Goal: Information Seeking & Learning: Learn about a topic

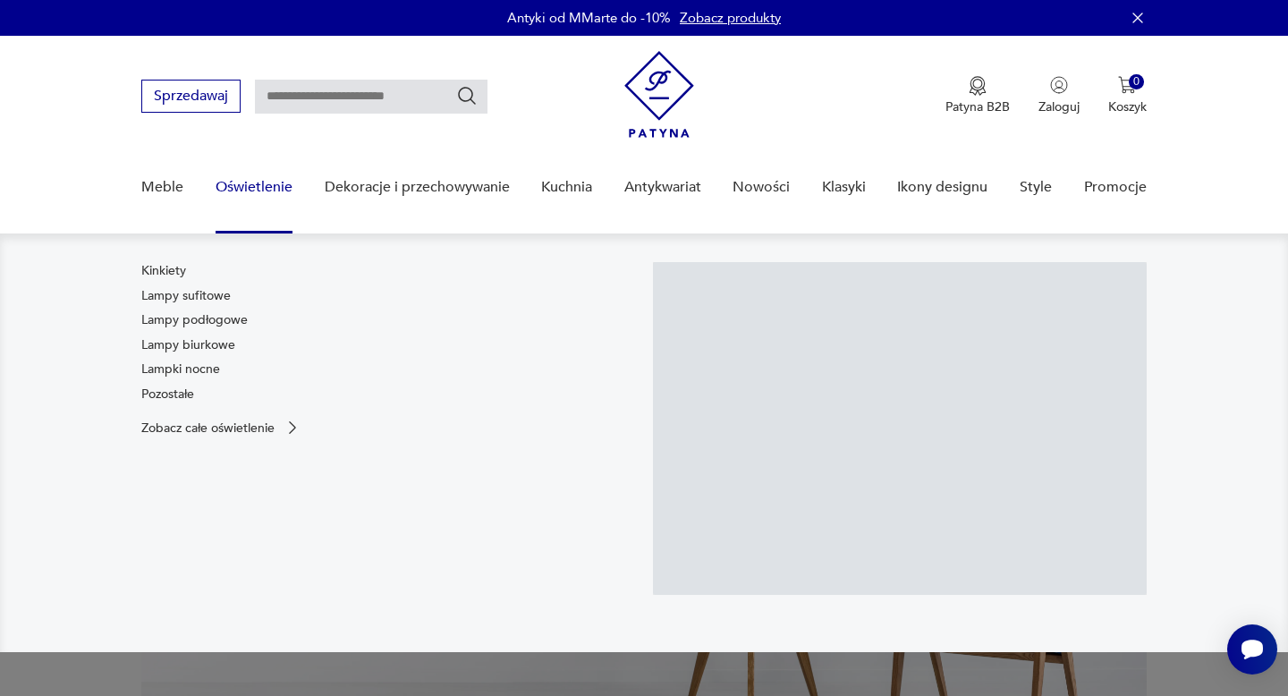
click at [246, 197] on link "Oświetlenie" at bounding box center [253, 187] width 77 height 69
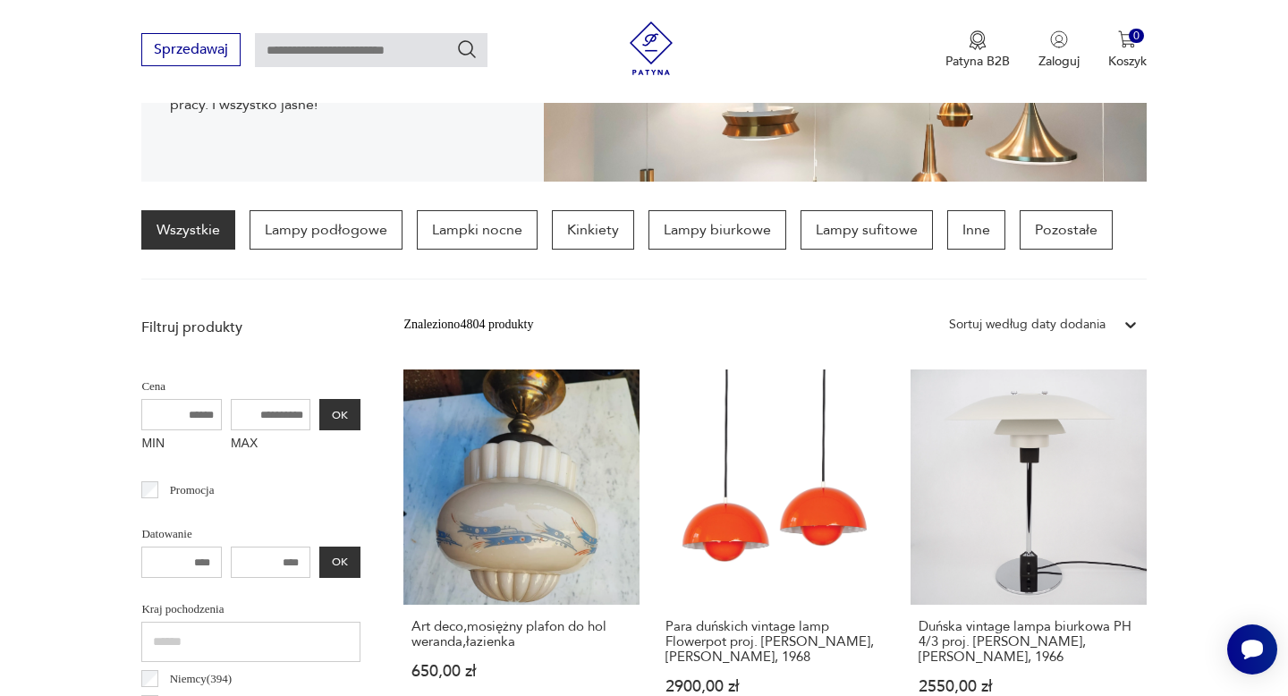
scroll to position [334, 0]
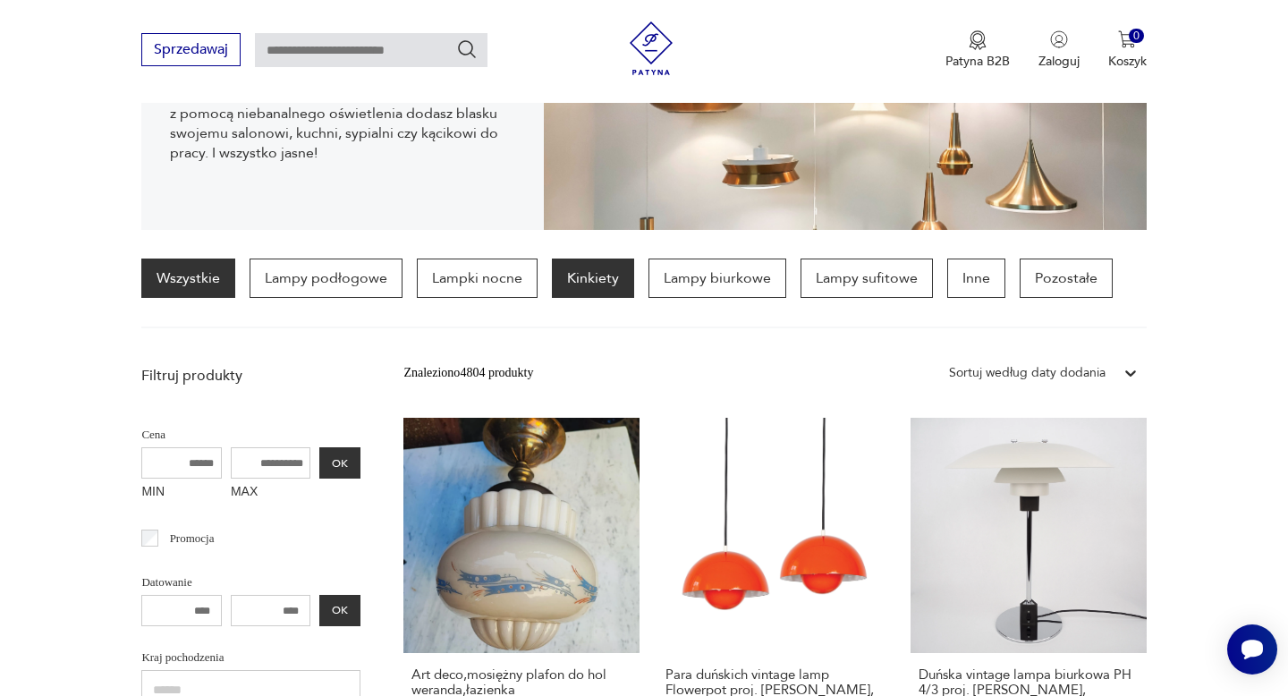
click at [571, 276] on p "Kinkiety" at bounding box center [593, 277] width 82 height 39
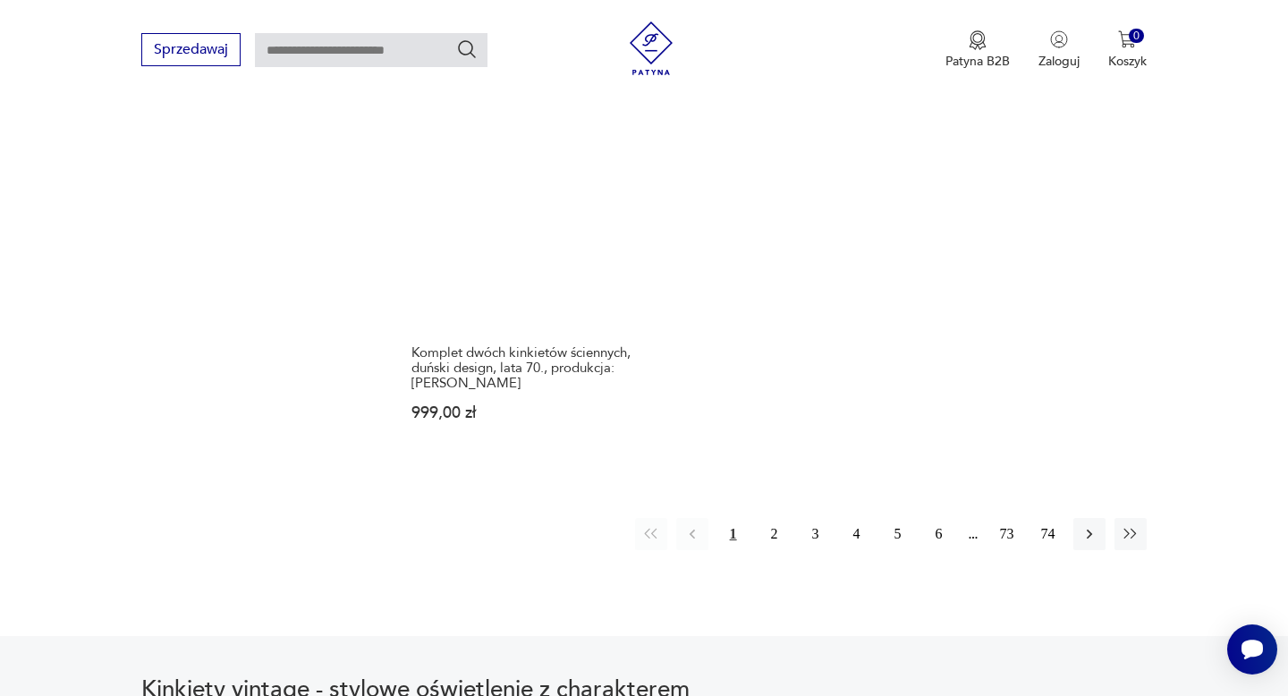
scroll to position [2642, 0]
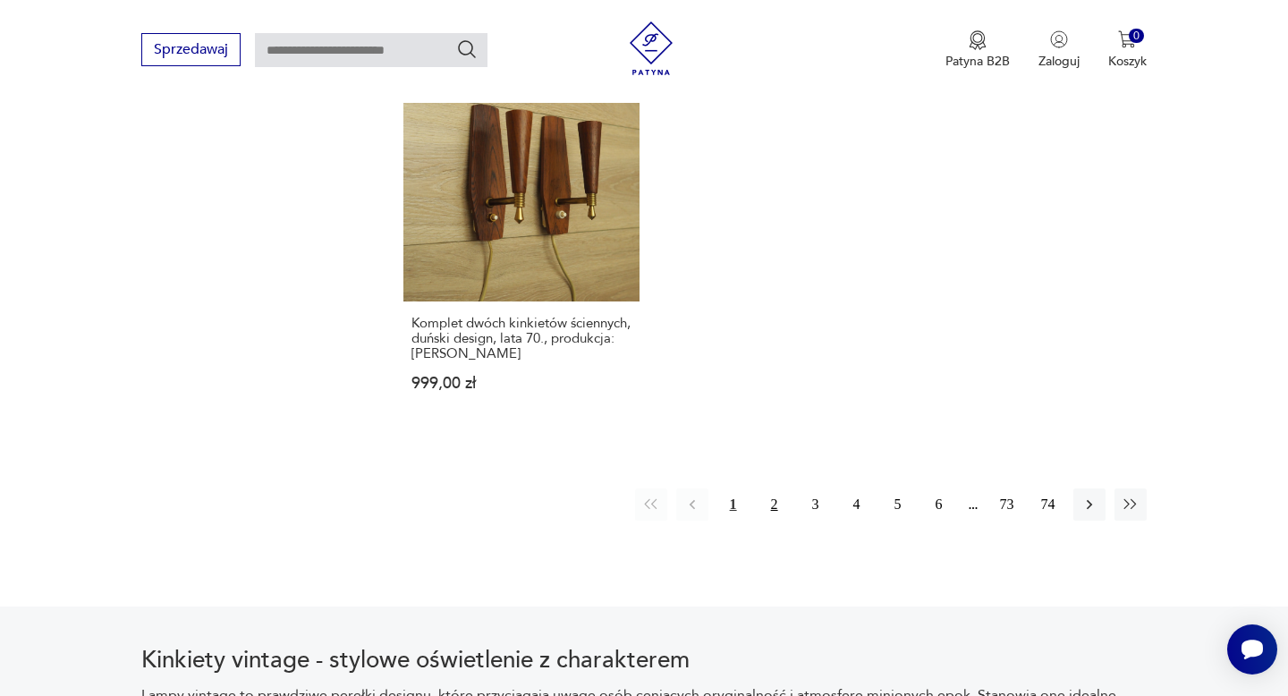
click at [766, 488] on button "2" at bounding box center [774, 504] width 32 height 32
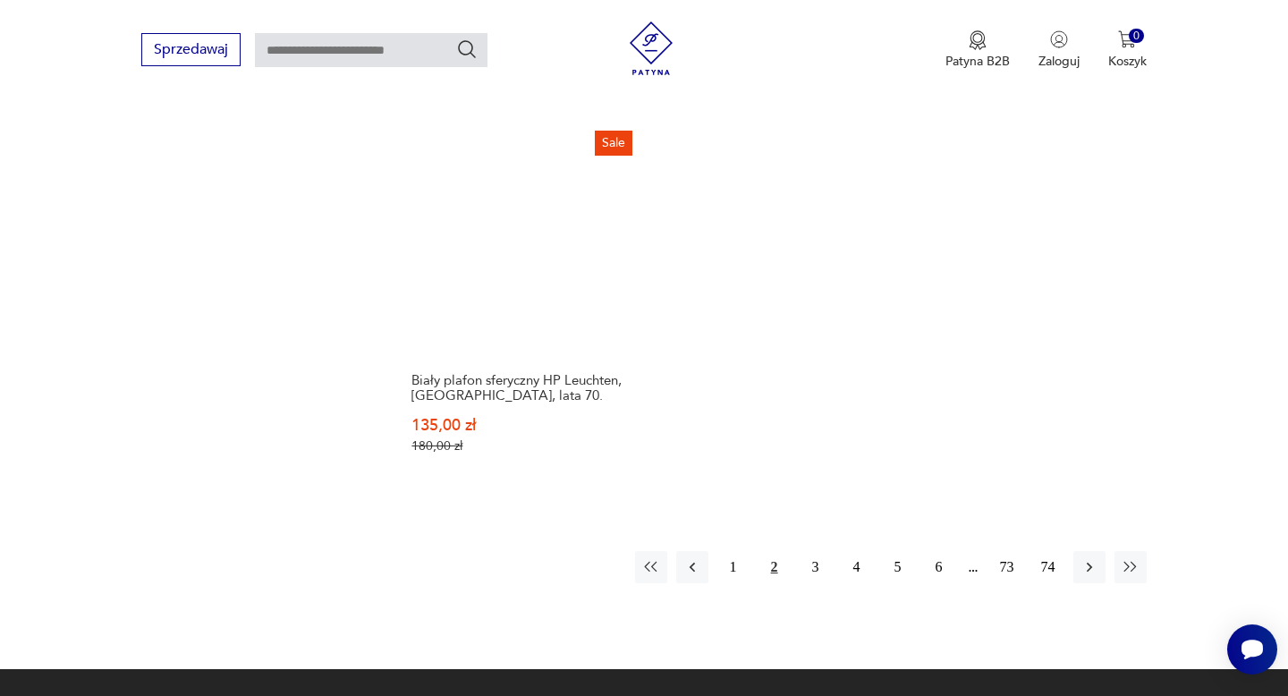
scroll to position [2733, 0]
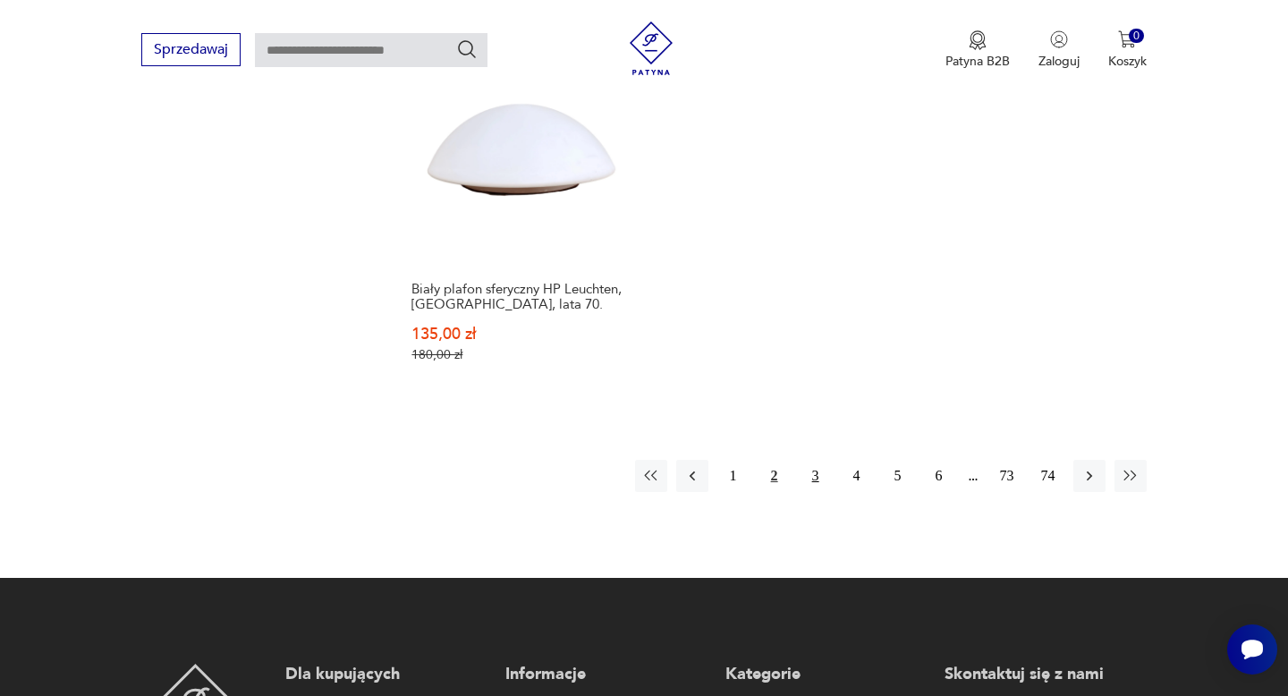
click at [816, 460] on button "3" at bounding box center [815, 476] width 32 height 32
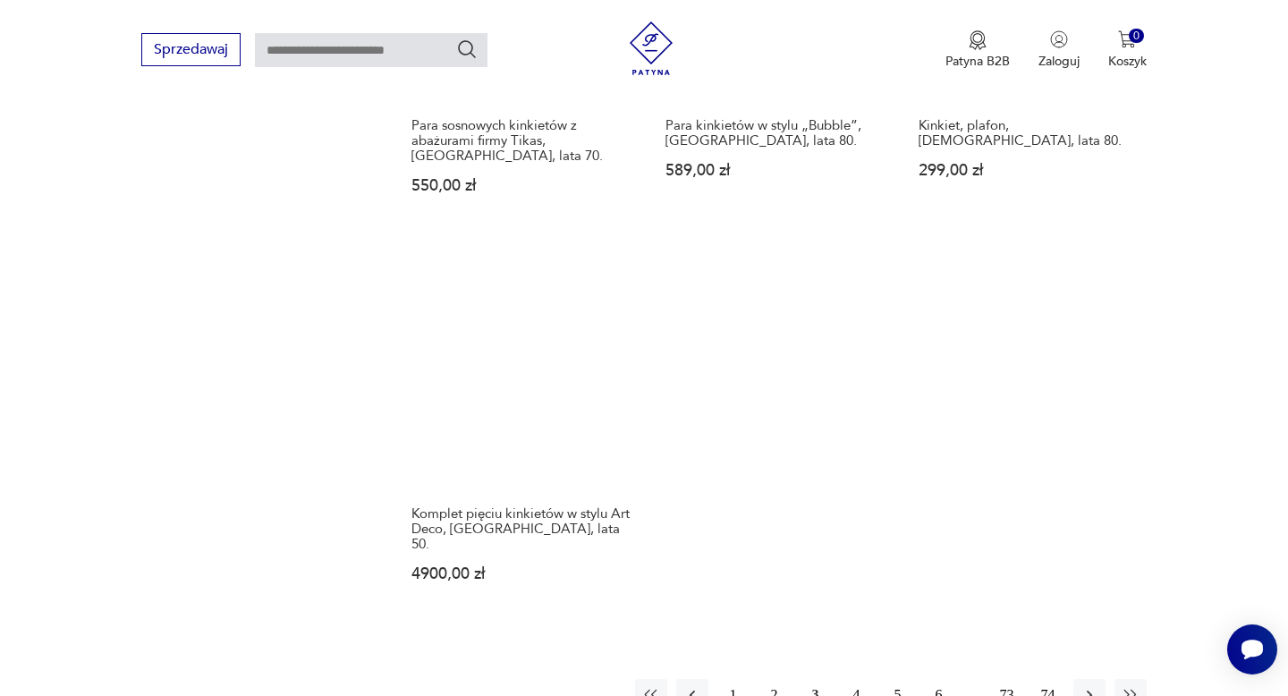
scroll to position [2539, 0]
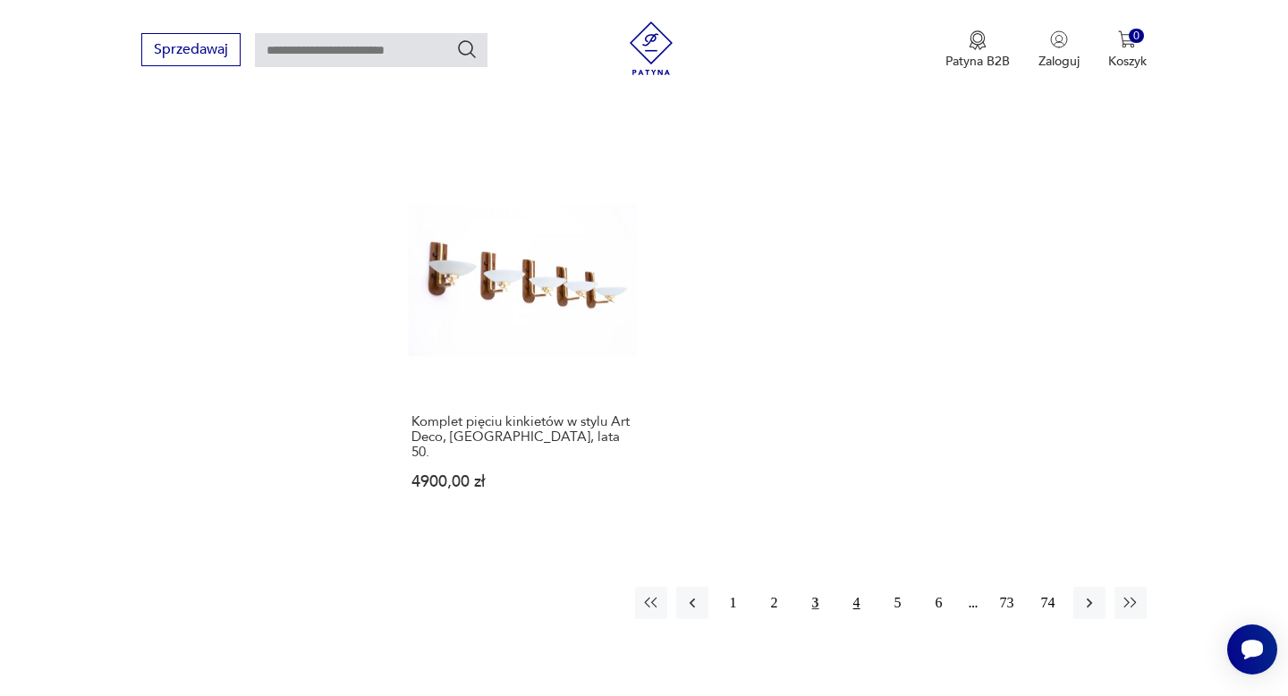
click at [857, 587] on button "4" at bounding box center [857, 603] width 32 height 32
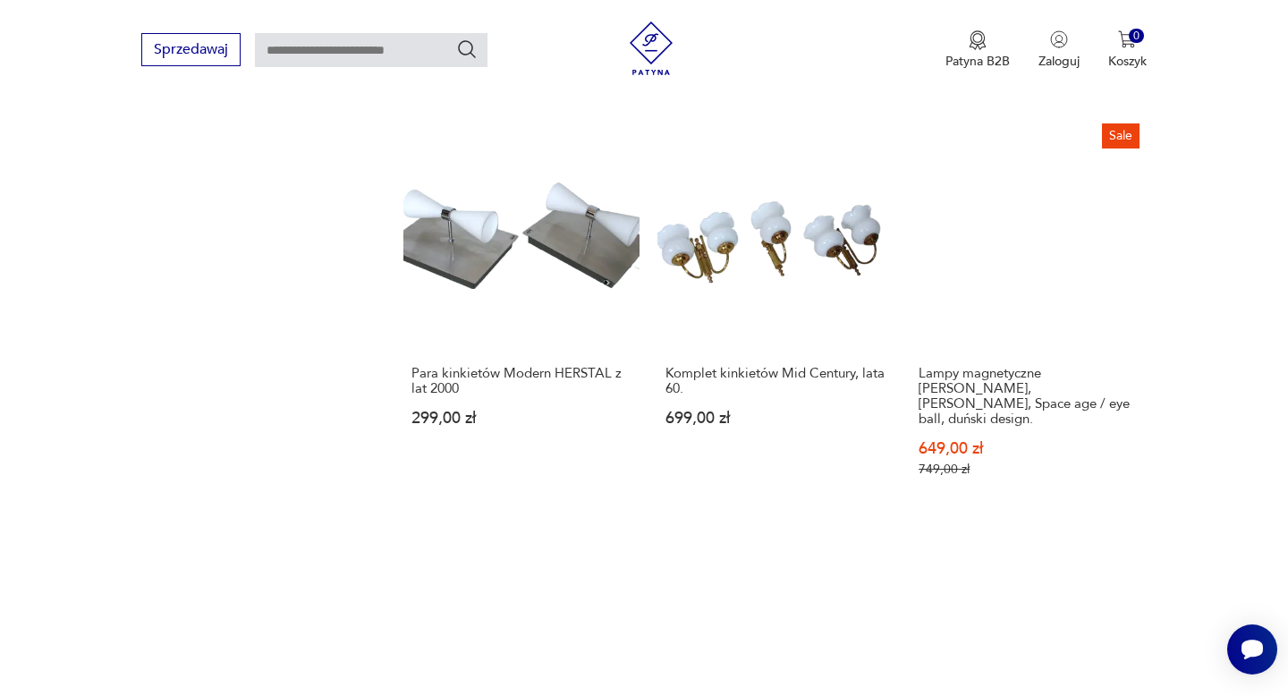
scroll to position [2228, 0]
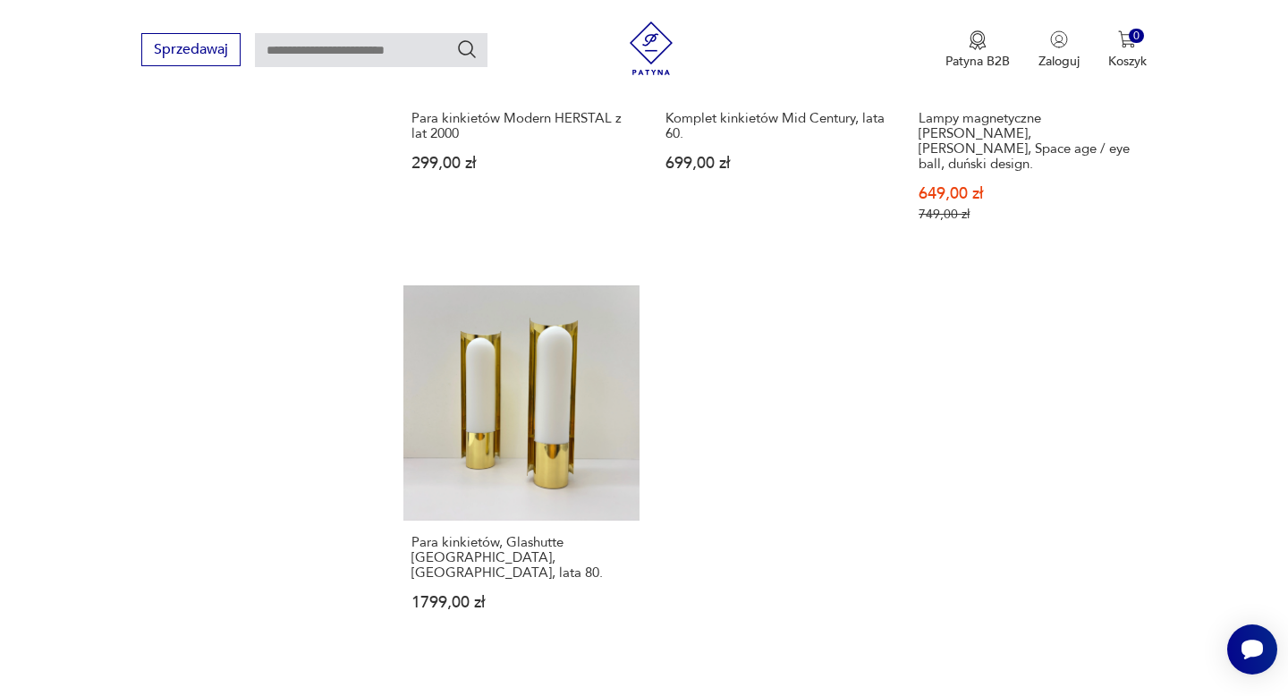
scroll to position [2541, 0]
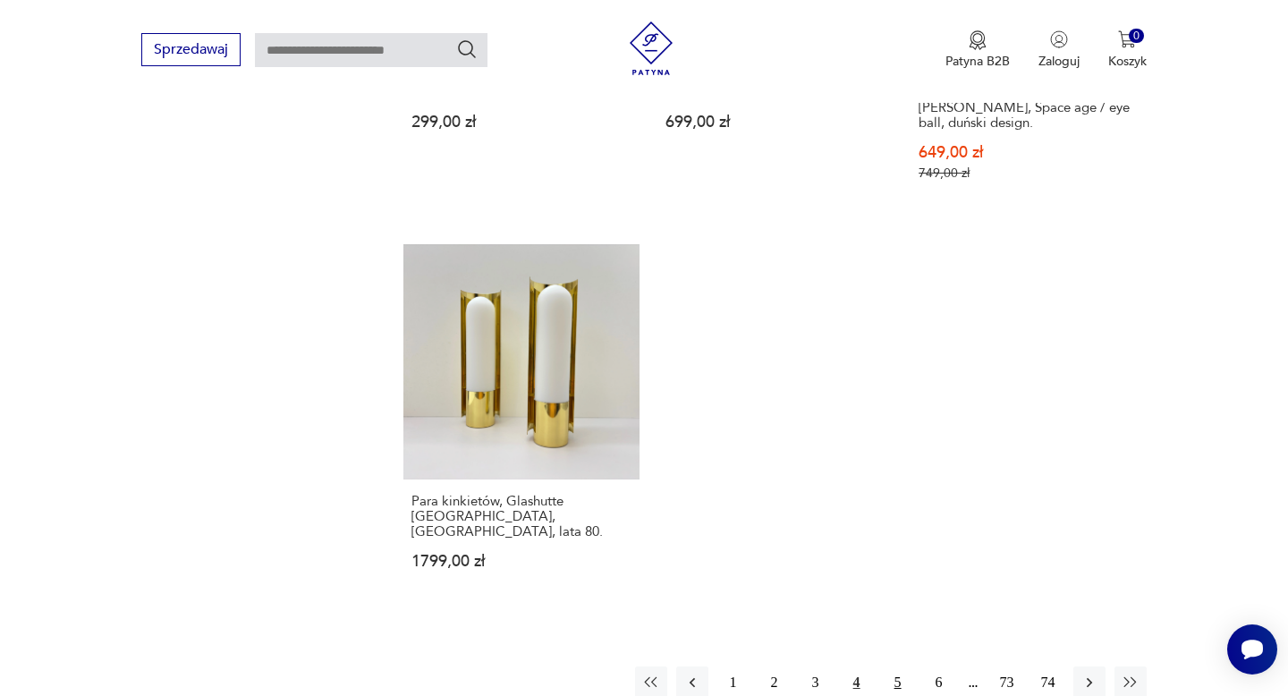
click at [889, 666] on button "5" at bounding box center [898, 682] width 32 height 32
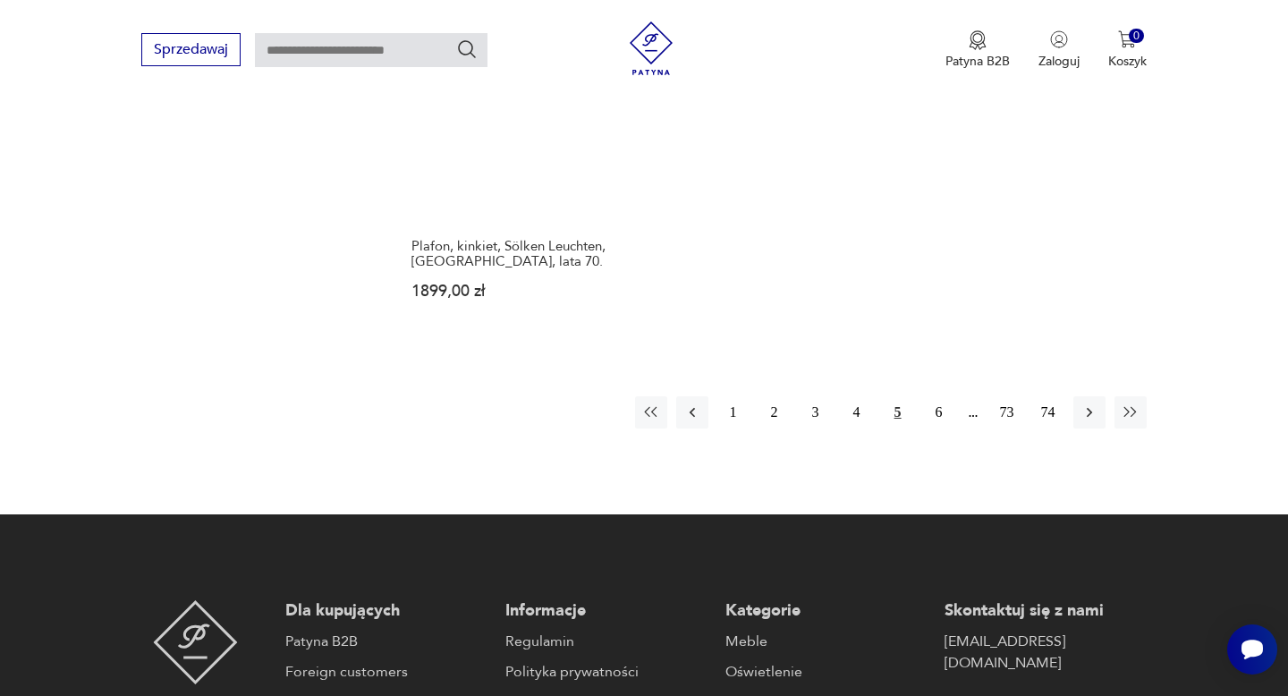
scroll to position [2697, 0]
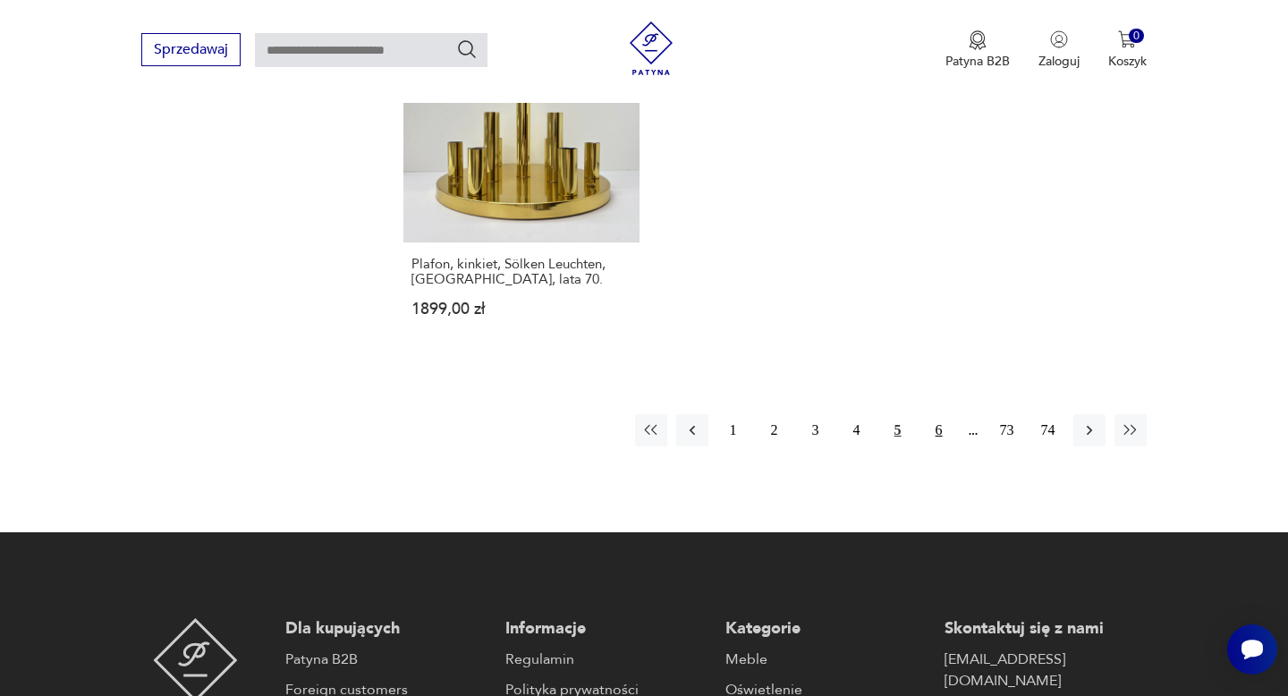
click at [936, 414] on button "6" at bounding box center [939, 430] width 32 height 32
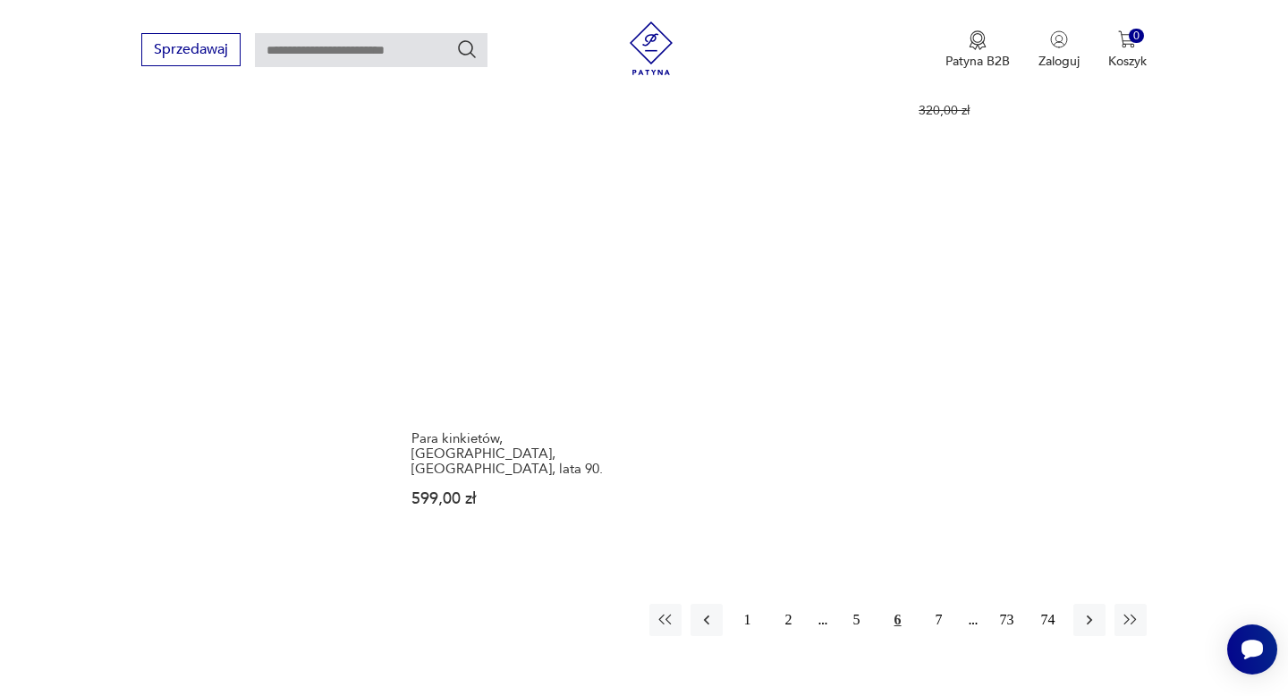
scroll to position [2624, 0]
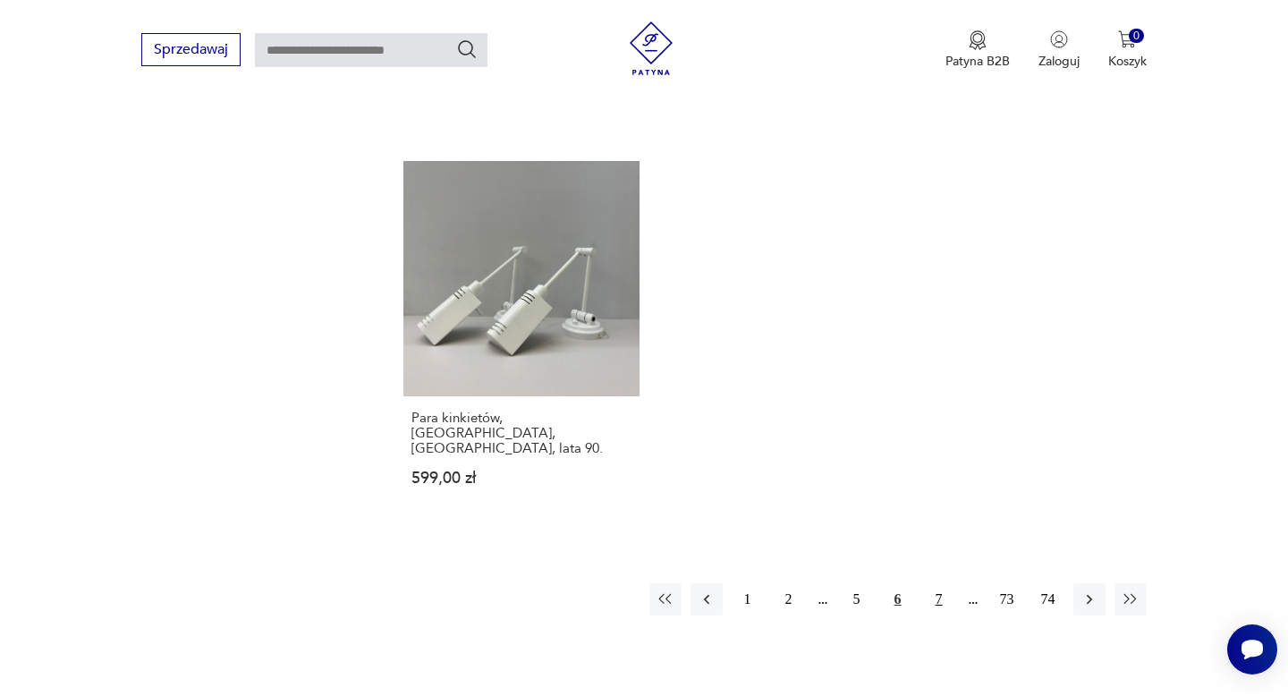
click at [942, 583] on button "7" at bounding box center [939, 599] width 32 height 32
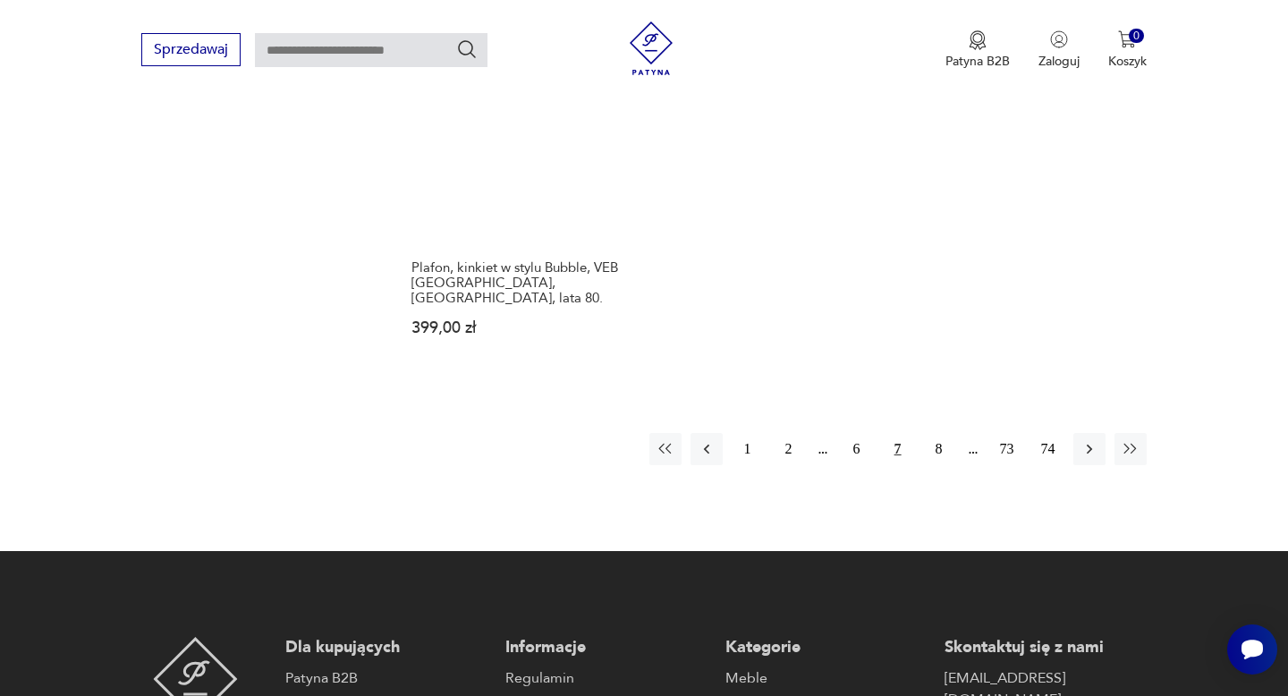
scroll to position [2658, 0]
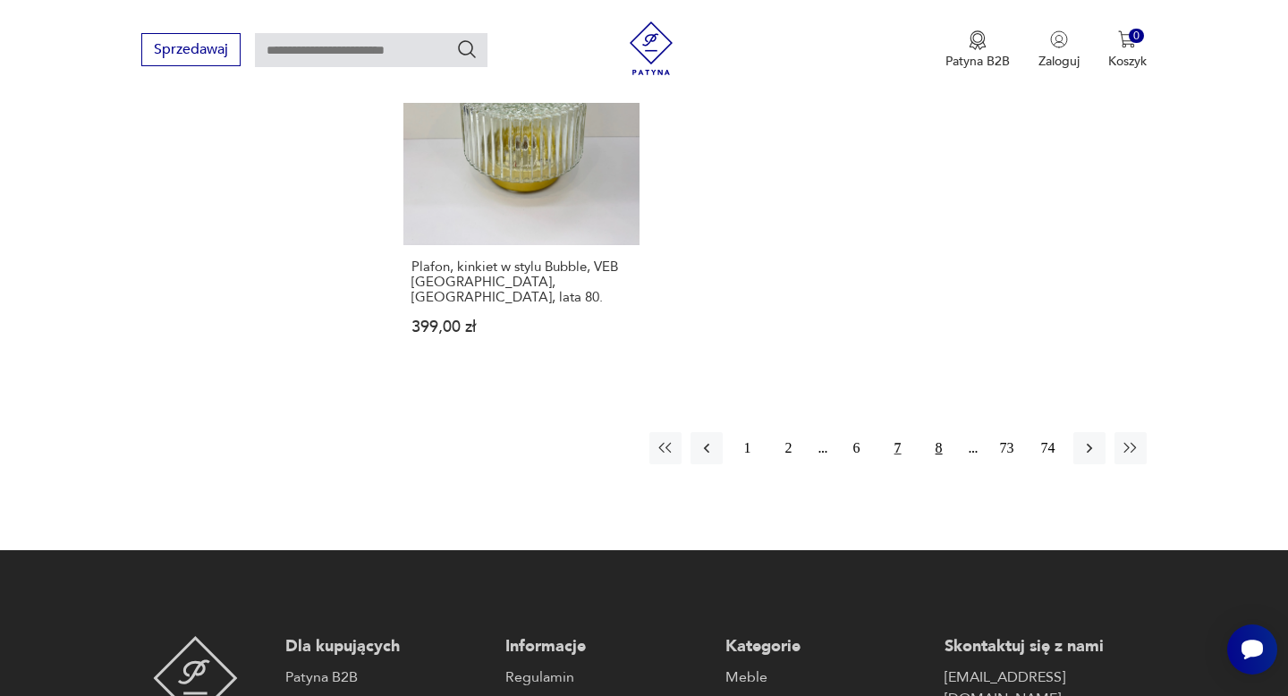
click at [936, 432] on button "8" at bounding box center [939, 448] width 32 height 32
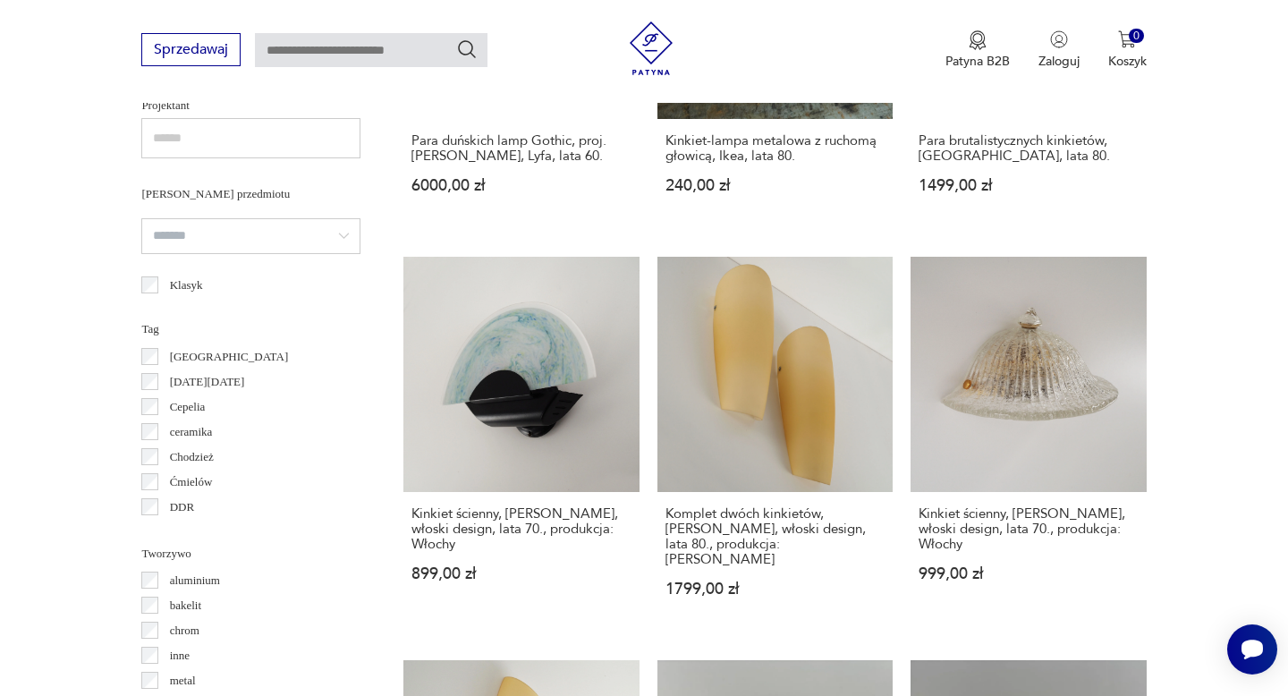
scroll to position [65, 0]
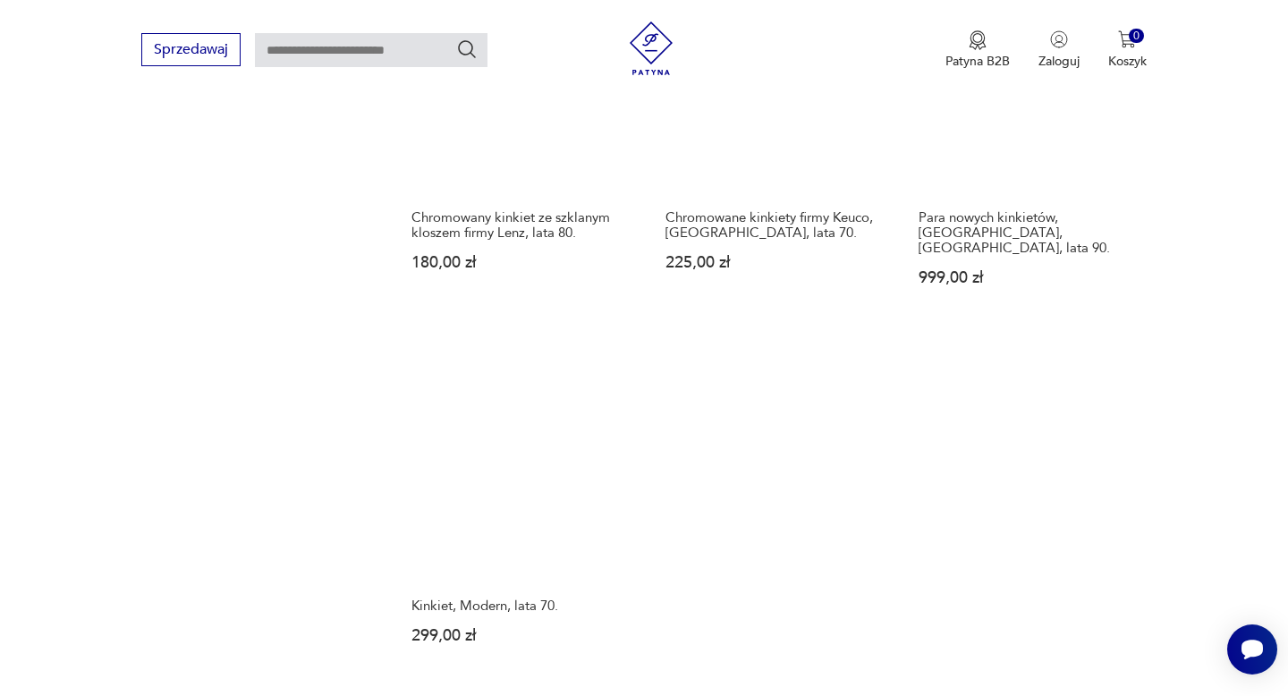
scroll to position [2557, 0]
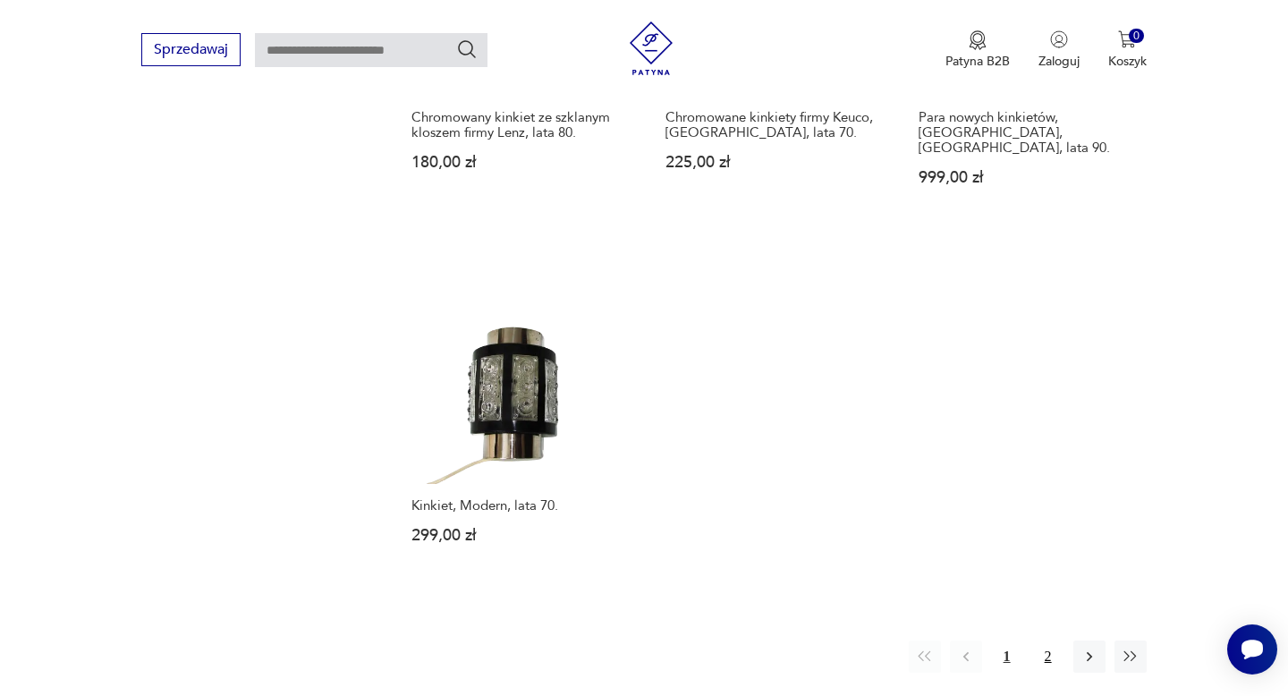
click at [1040, 640] on button "2" at bounding box center [1048, 656] width 32 height 32
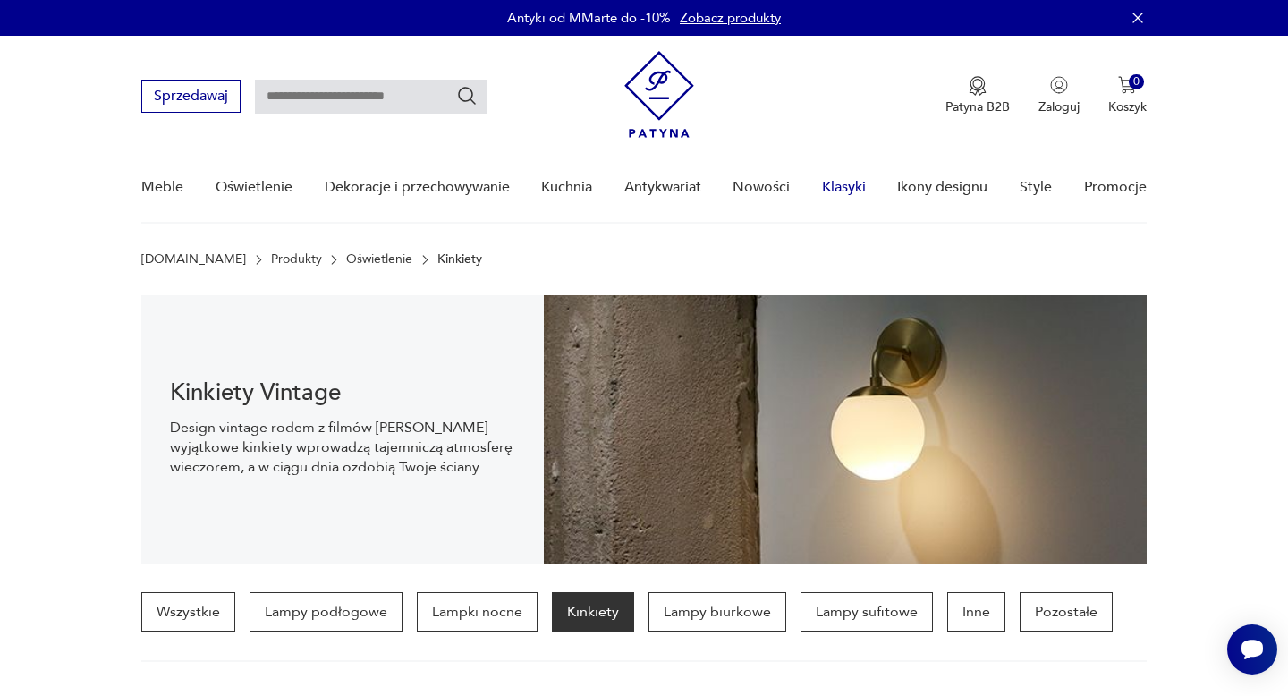
click at [840, 183] on link "Klasyki" at bounding box center [844, 187] width 44 height 69
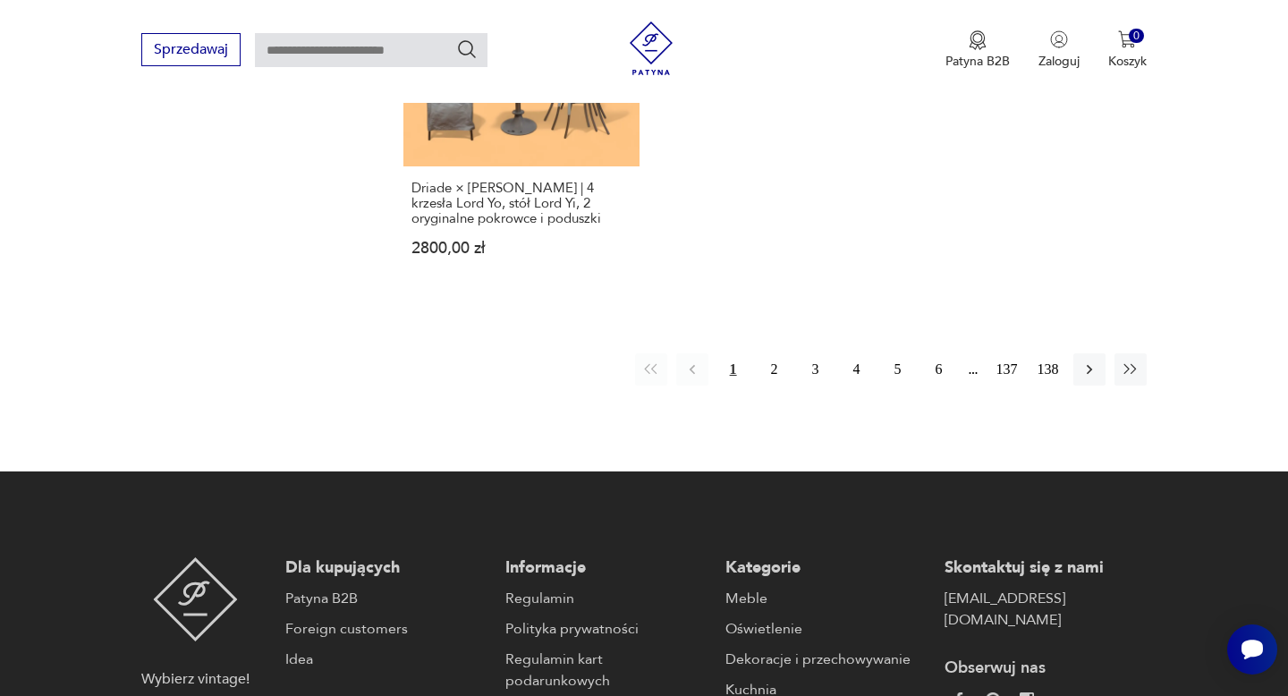
scroll to position [2608, 0]
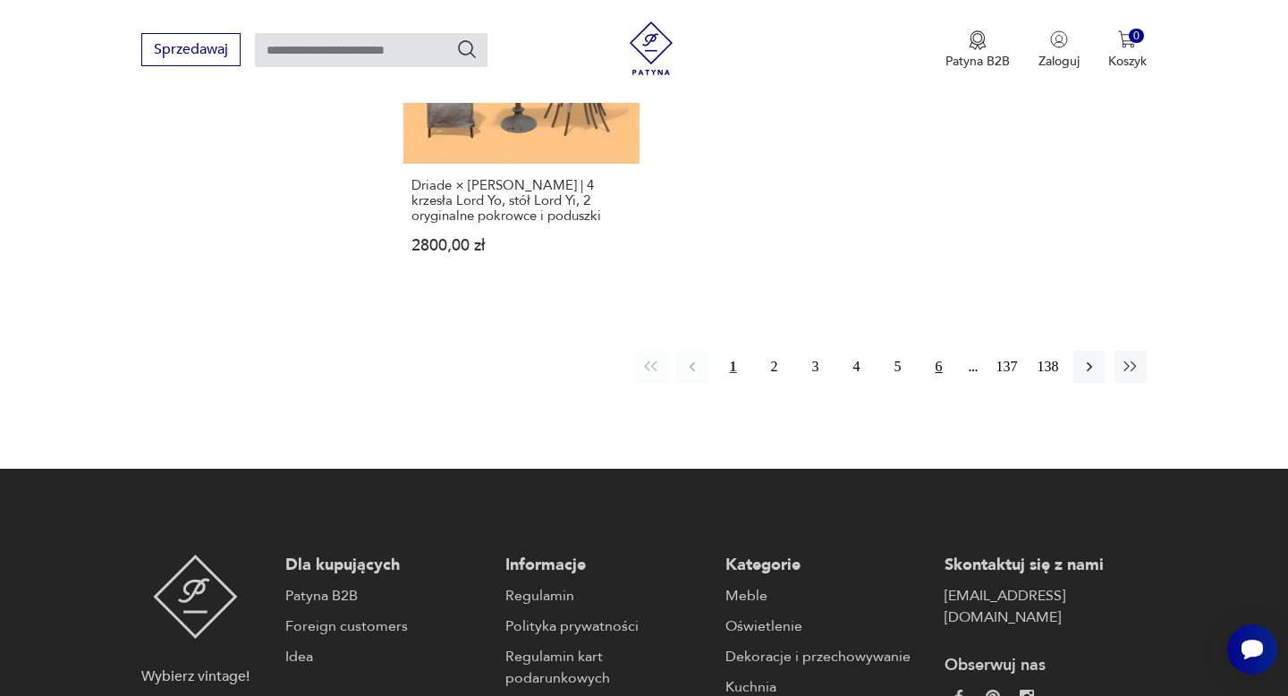
click at [928, 351] on button "6" at bounding box center [939, 367] width 32 height 32
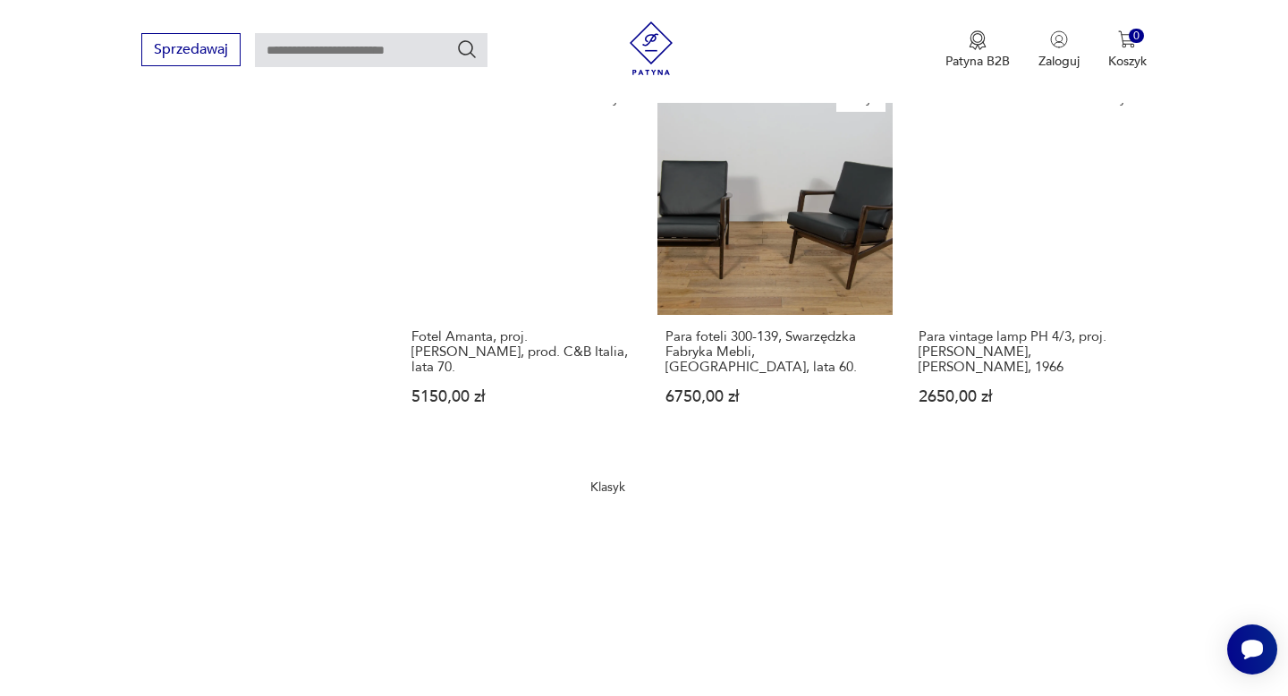
scroll to position [1931, 0]
